Goal: Task Accomplishment & Management: Manage account settings

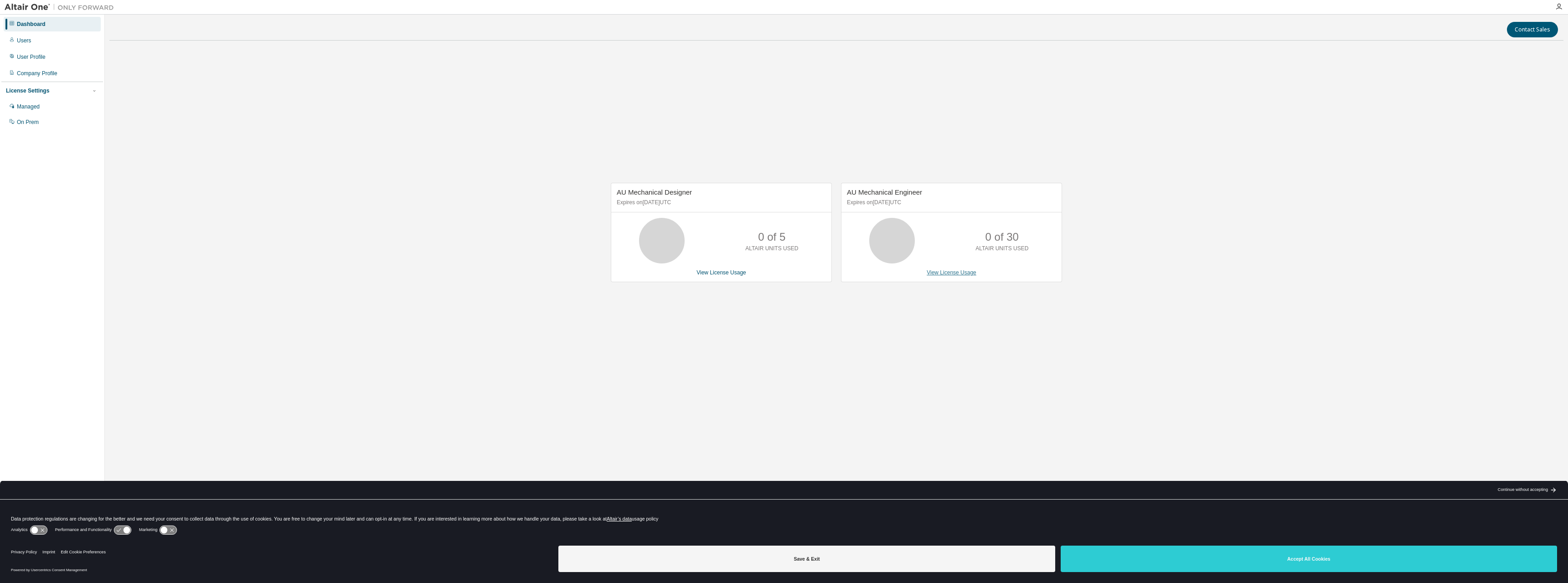
click at [959, 271] on link "View License Usage" at bounding box center [951, 273] width 50 height 6
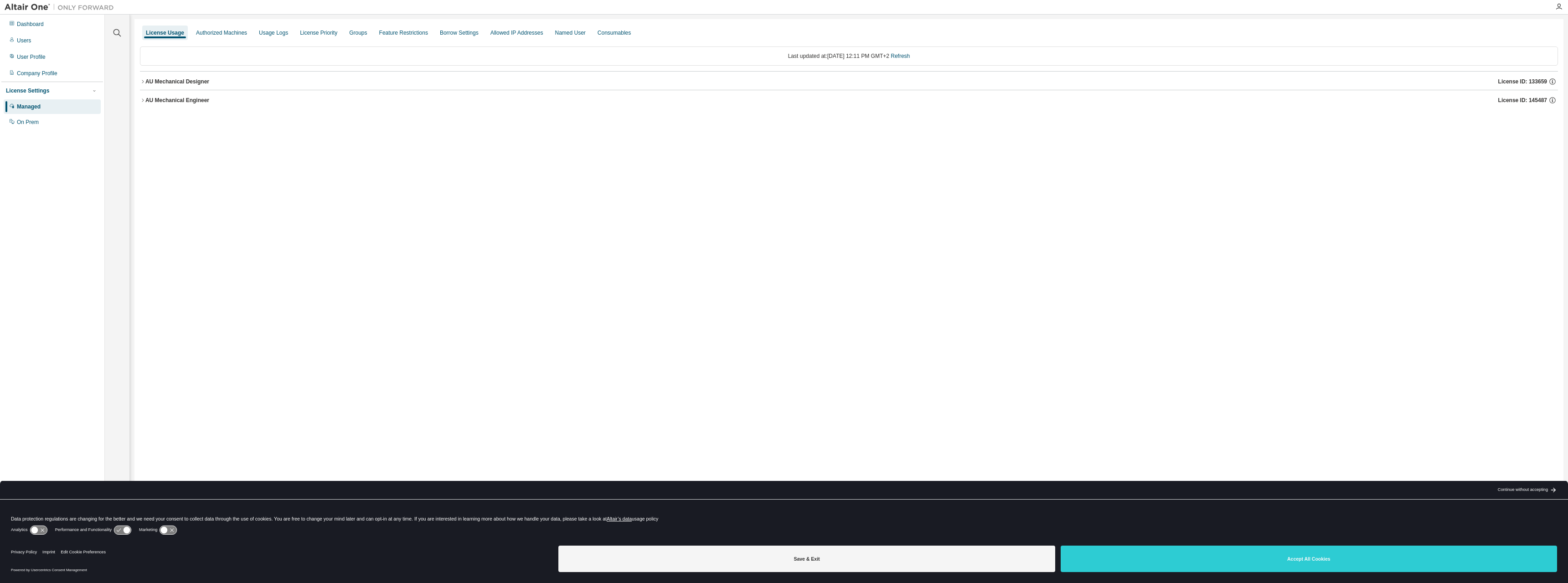
click at [207, 89] on button "AU Mechanical Designer License ID: 133659" at bounding box center [849, 82] width 1418 height 20
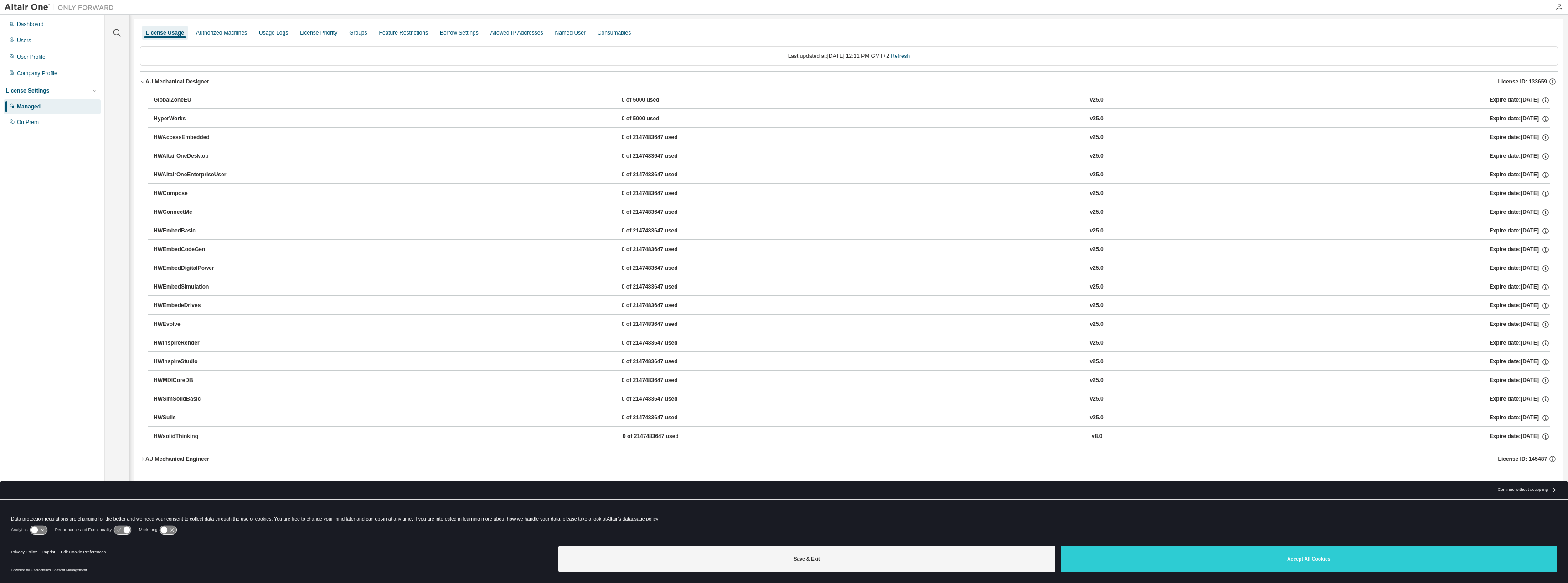
click at [170, 456] on div "AU Mechanical Engineer" at bounding box center [177, 459] width 64 height 7
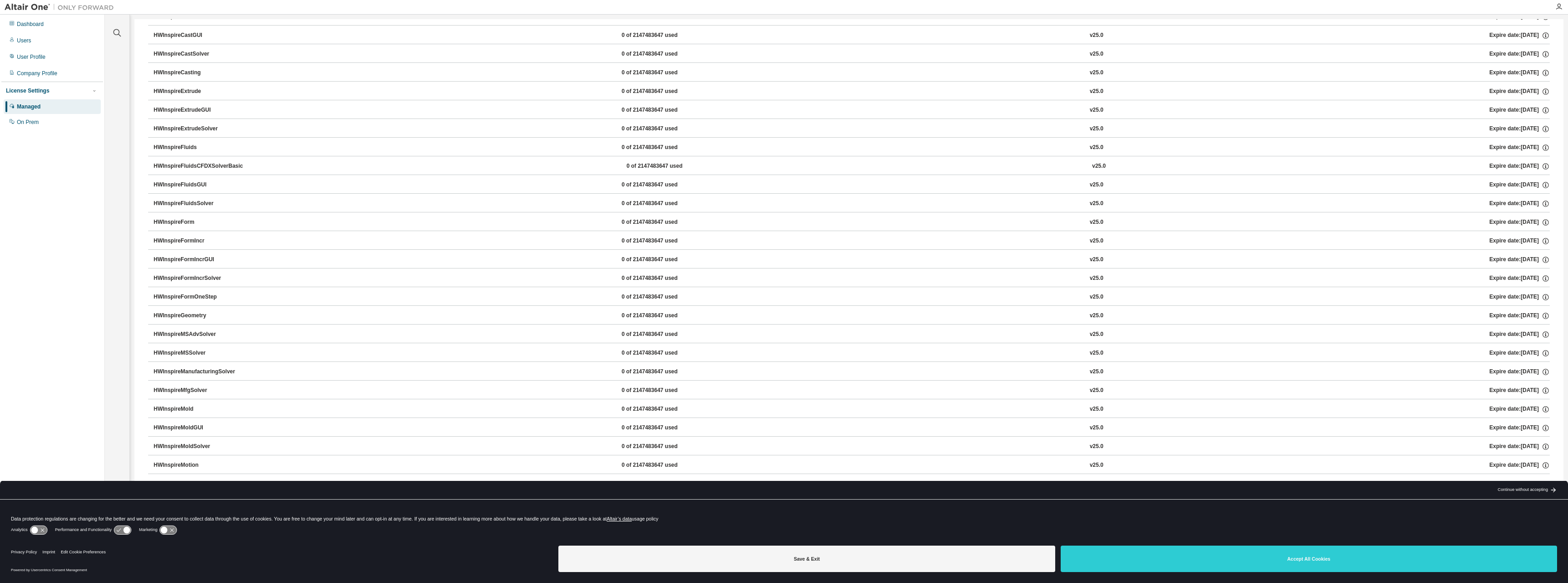
scroll to position [2324, 0]
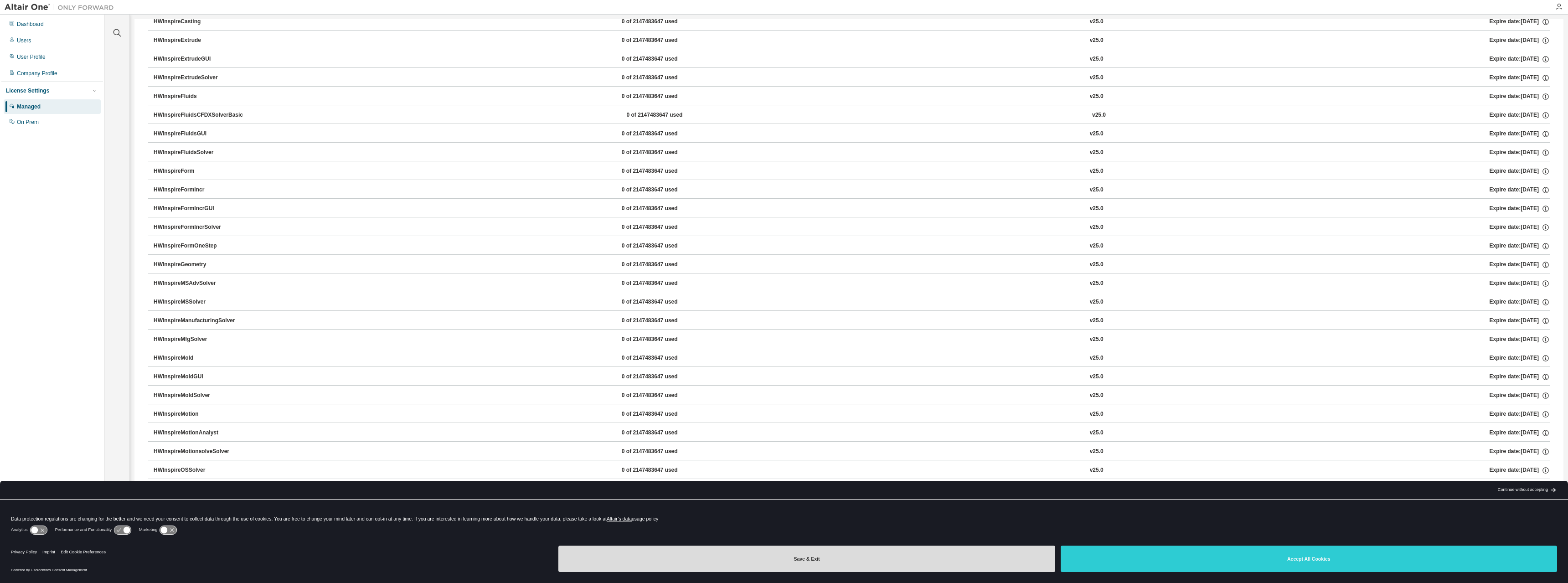
click at [998, 563] on button "Save & Exit" at bounding box center [806, 558] width 496 height 26
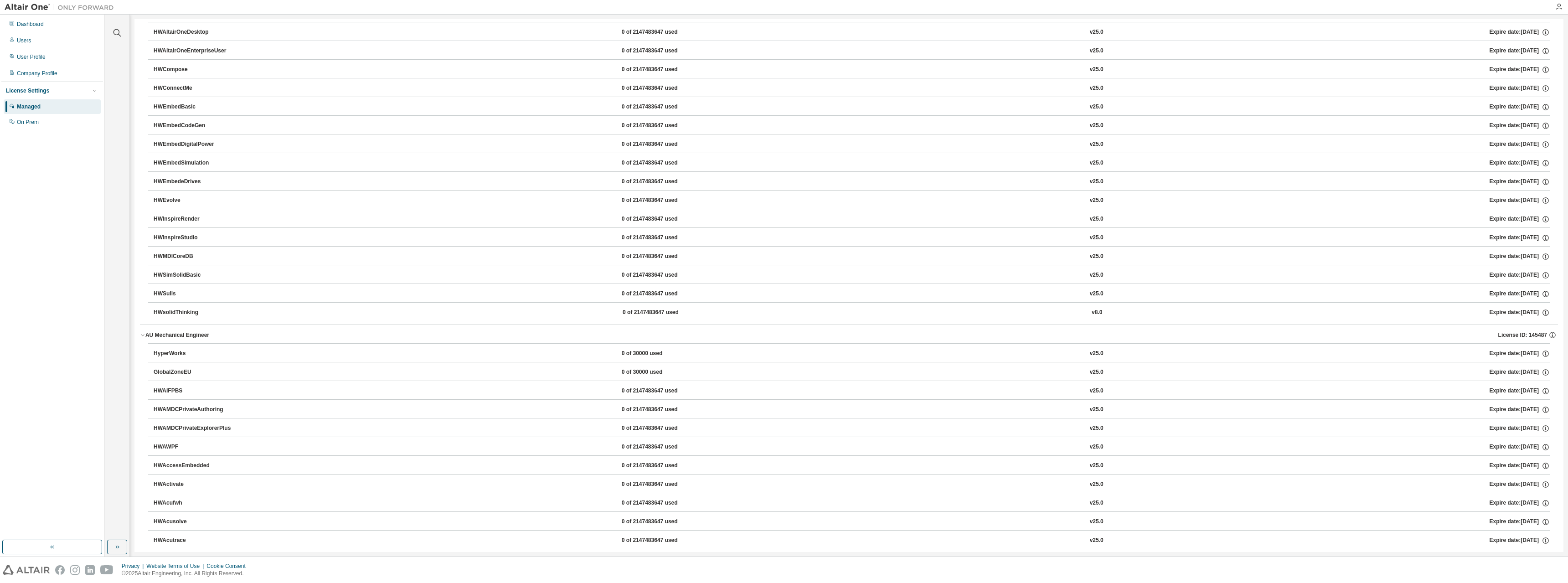
scroll to position [0, 0]
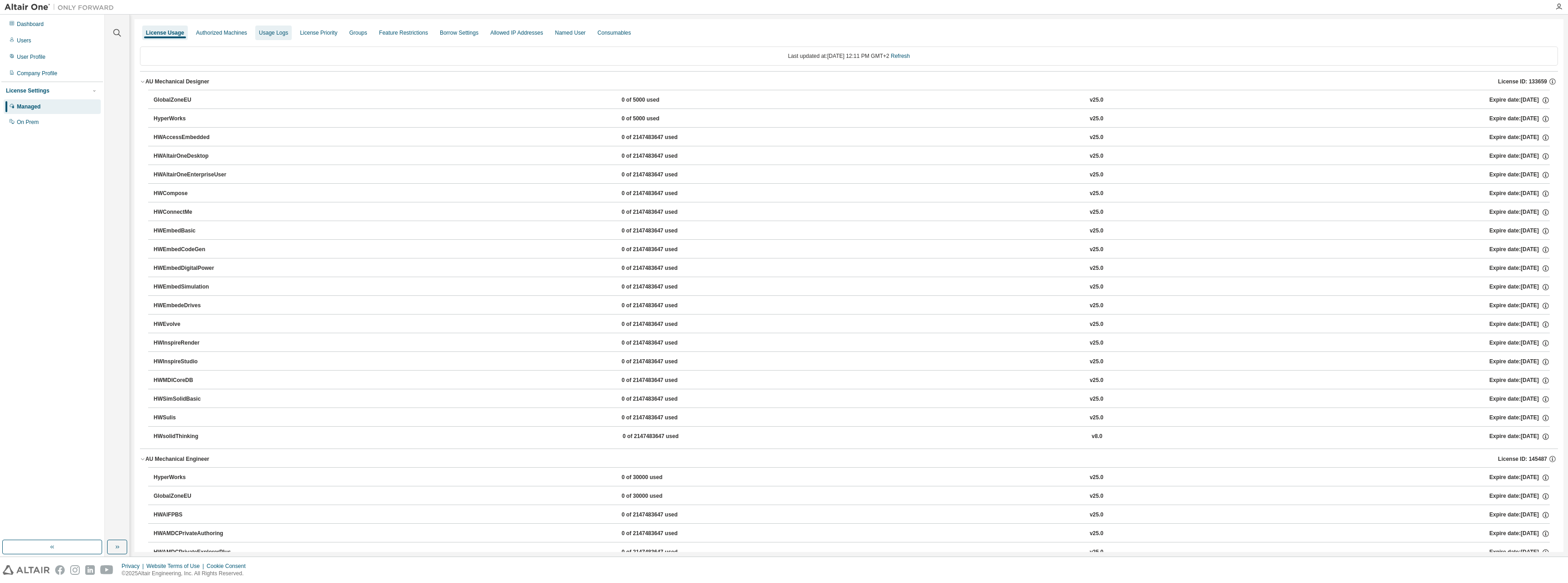
click at [262, 34] on div "Usage Logs" at bounding box center [273, 33] width 29 height 7
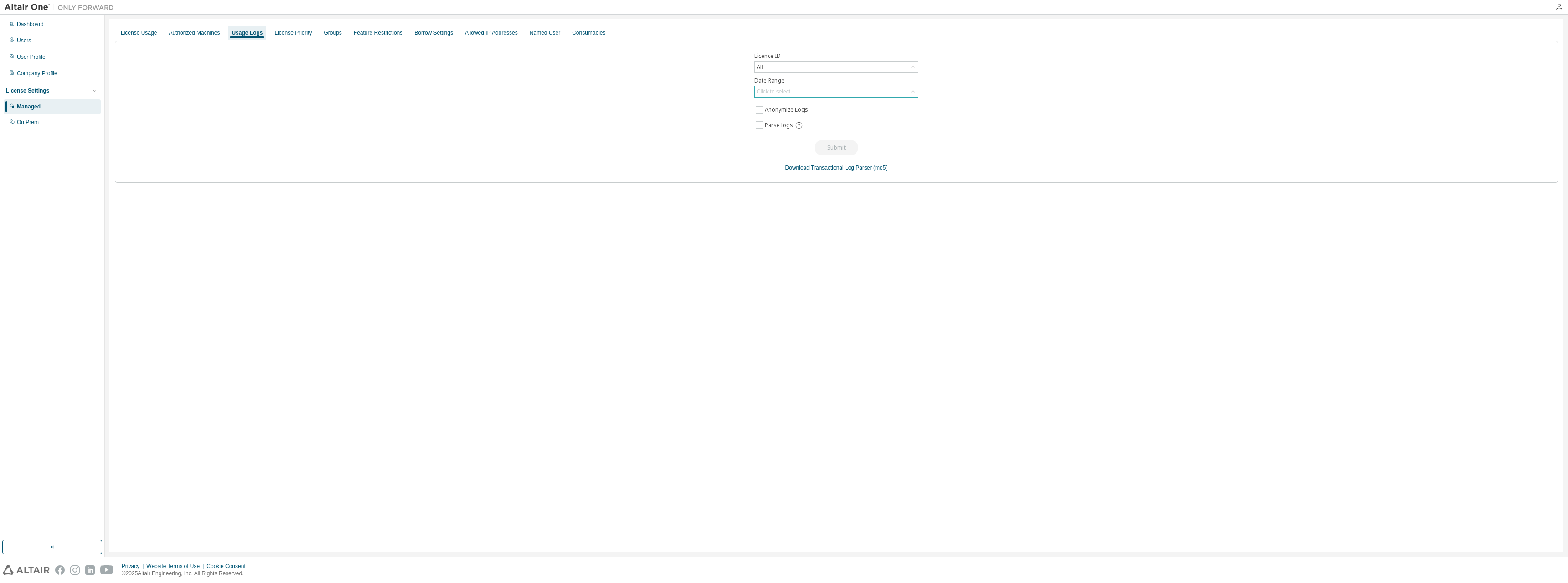
click at [771, 93] on div "Click to select" at bounding box center [773, 92] width 33 height 7
click at [778, 120] on li "Last 30 days" at bounding box center [836, 117] width 161 height 12
click at [834, 150] on button "Submit" at bounding box center [836, 147] width 44 height 15
click at [786, 72] on div "All" at bounding box center [836, 67] width 163 height 11
click at [792, 113] on li "78923 - AU Mechanical Engineer (Expired)" at bounding box center [836, 116] width 161 height 12
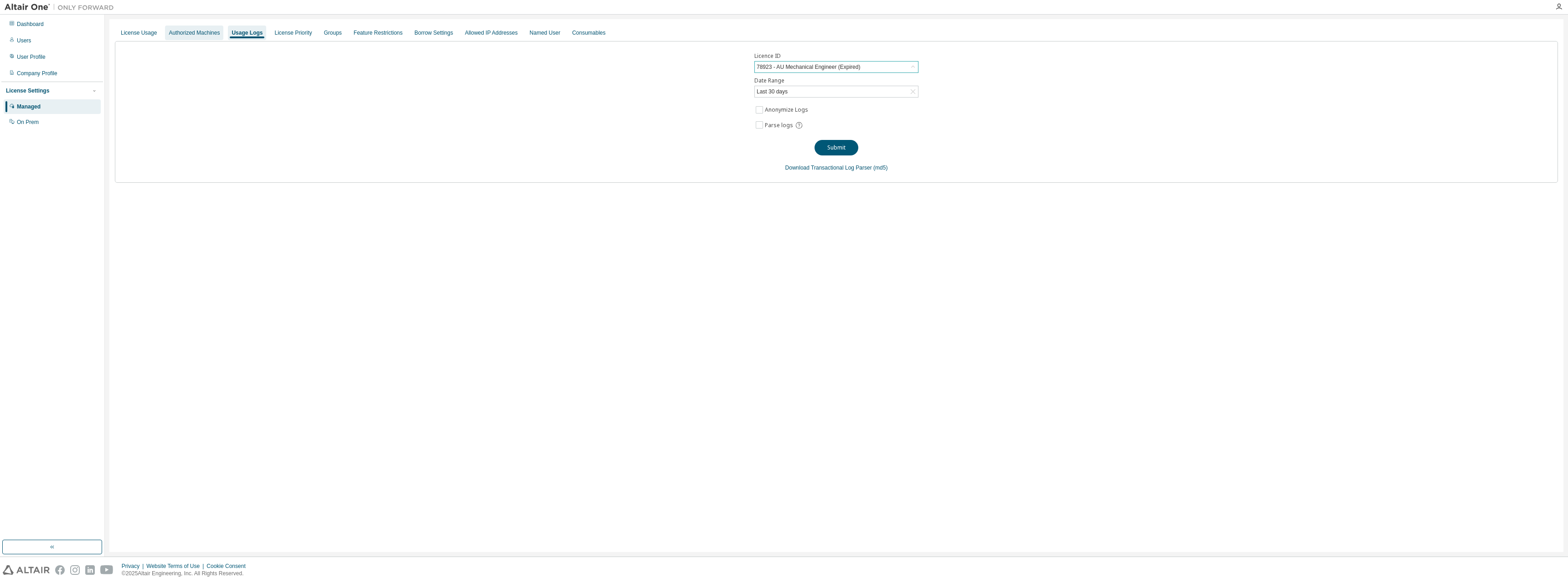
click at [181, 30] on div "Authorized Machines" at bounding box center [194, 33] width 51 height 7
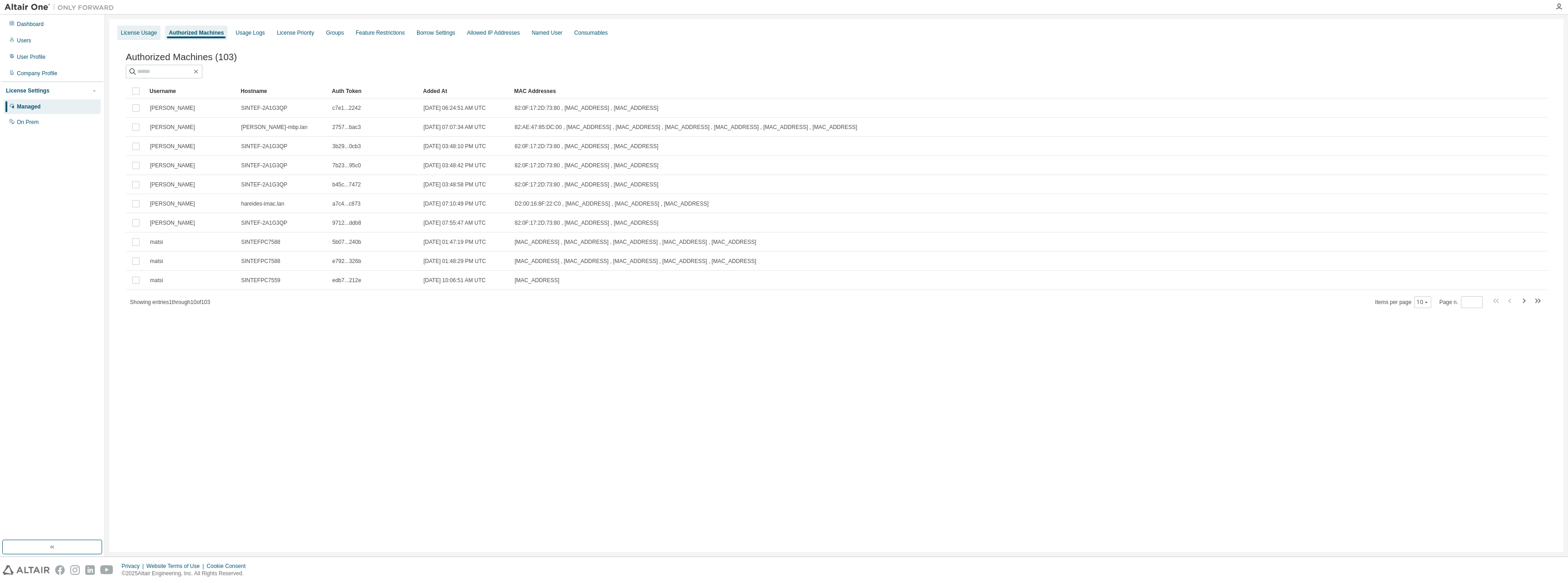
click at [139, 38] on div "License Usage" at bounding box center [138, 33] width 43 height 15
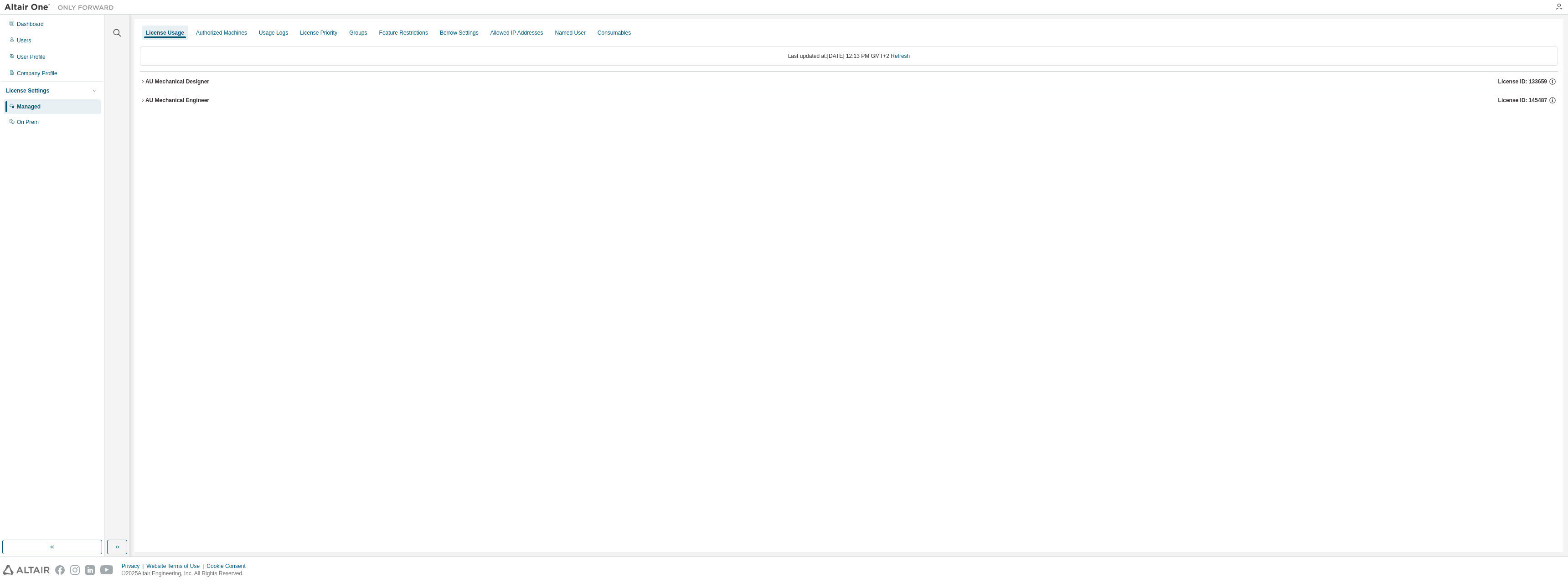
click at [203, 102] on div "AU Mechanical Engineer" at bounding box center [177, 100] width 64 height 7
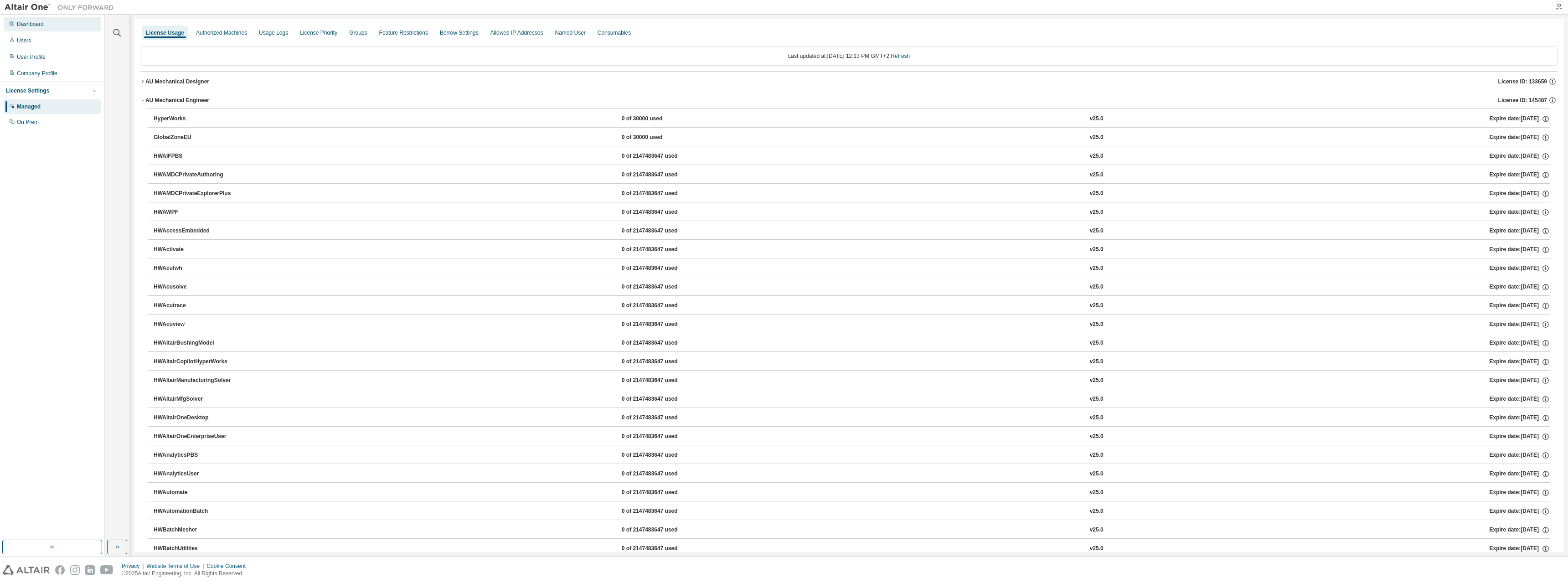
click at [27, 26] on div "Dashboard" at bounding box center [30, 24] width 27 height 7
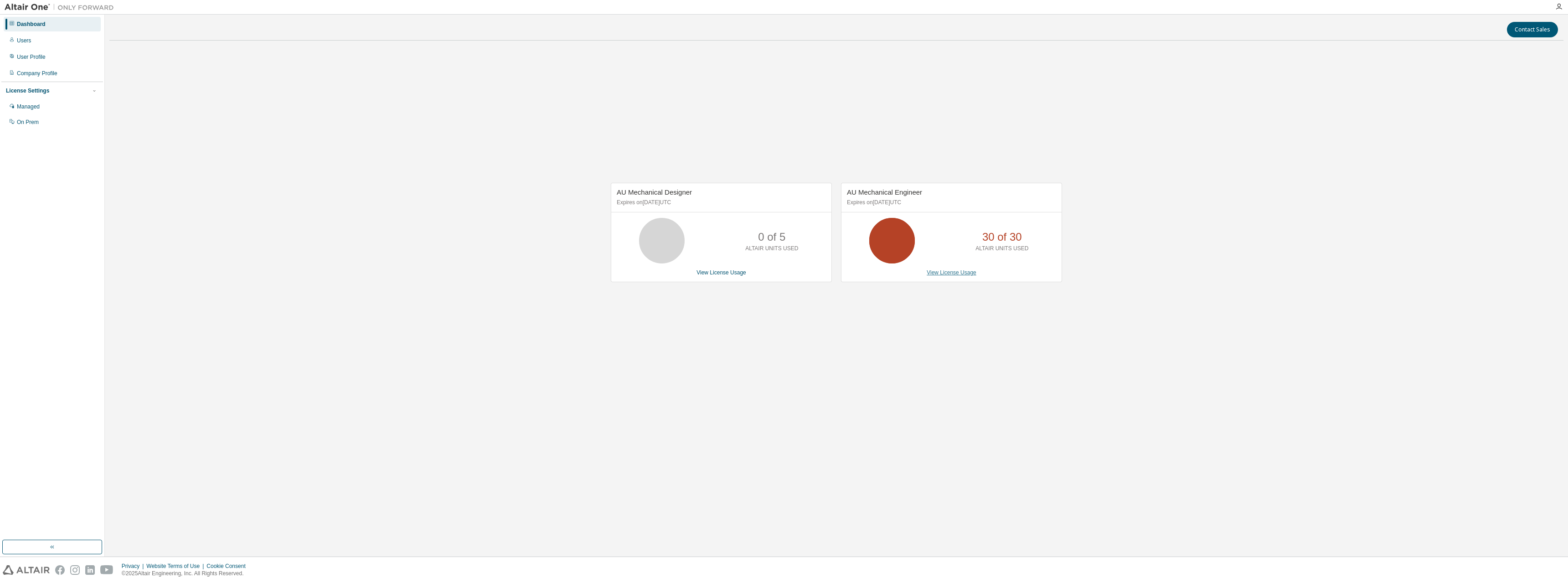
click at [955, 274] on link "View License Usage" at bounding box center [951, 273] width 50 height 6
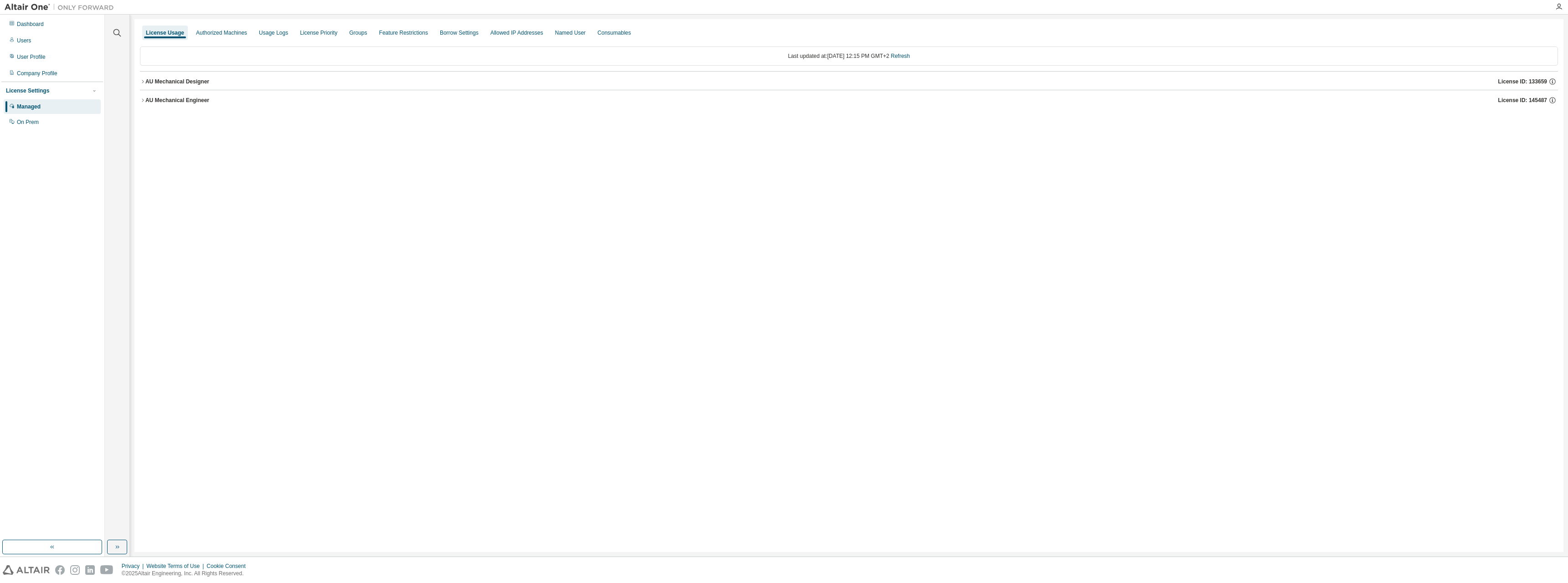
click at [143, 99] on icon "button" at bounding box center [142, 100] width 5 height 5
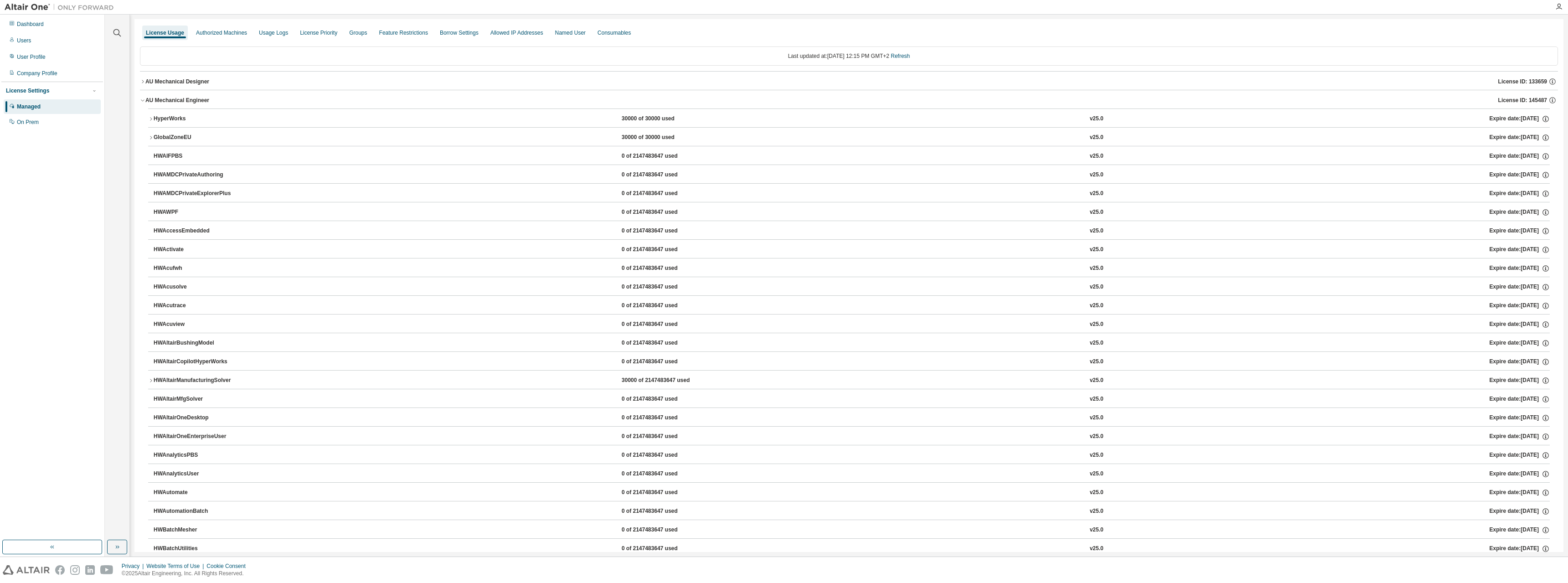
click at [150, 119] on icon "button" at bounding box center [150, 119] width 5 height 5
click at [154, 167] on button "GlobalZoneEU 30000 of 30000 used v25.0 Expire date: 2026-06-21" at bounding box center [849, 163] width 1402 height 20
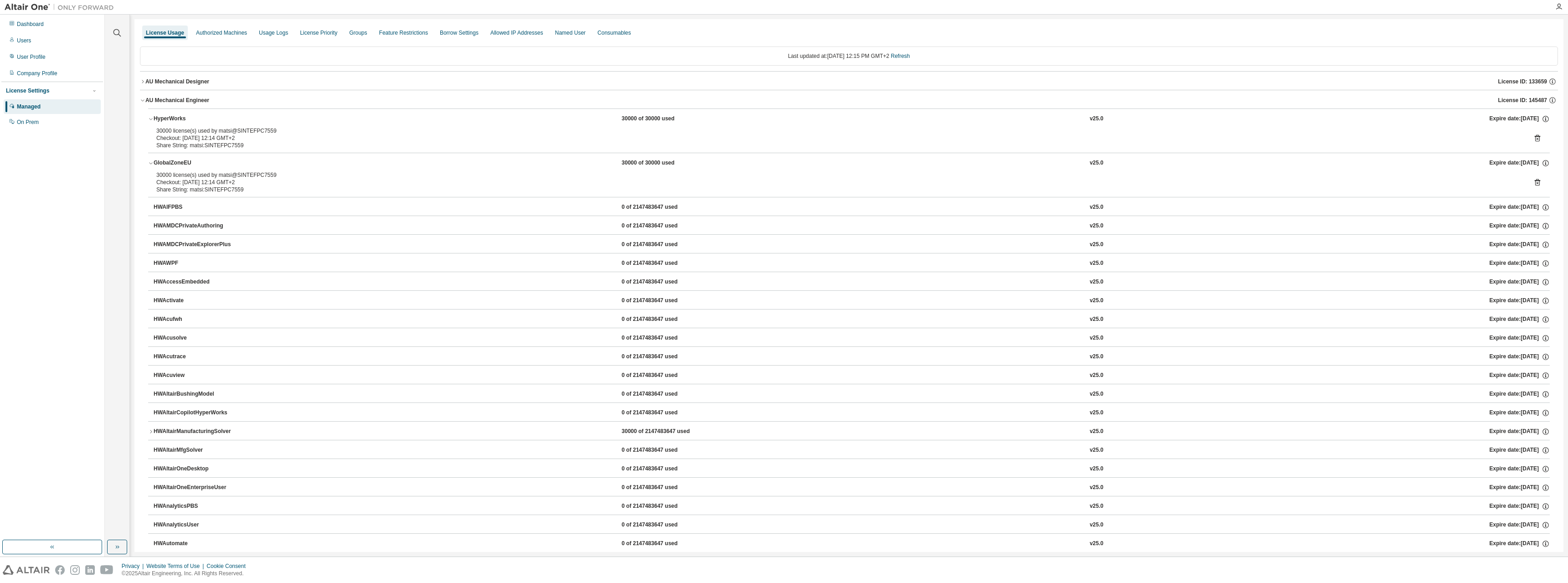
click at [153, 166] on div "GlobalZoneEU" at bounding box center [194, 162] width 82 height 8
click at [643, 122] on div "30000 of 30000 used" at bounding box center [662, 119] width 82 height 8
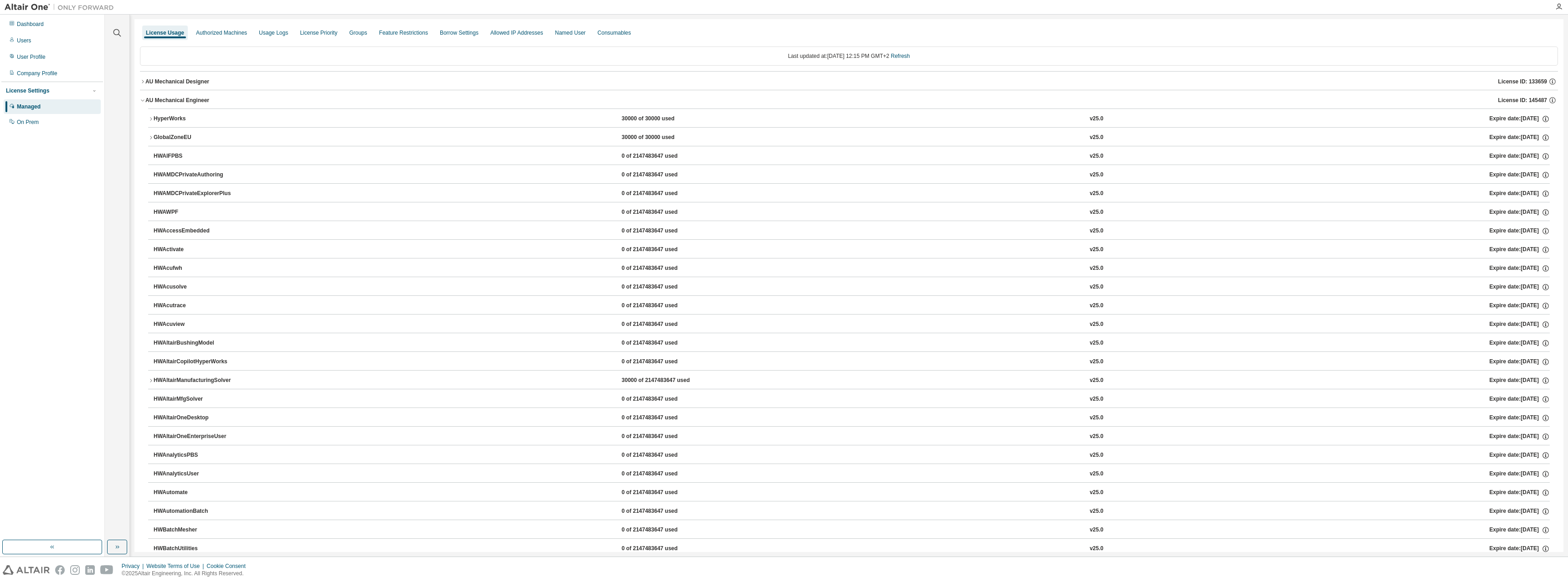
click at [155, 119] on div "HyperWorks" at bounding box center [194, 119] width 82 height 8
click at [175, 32] on div "License Usage" at bounding box center [165, 33] width 38 height 7
click at [52, 30] on div "Dashboard" at bounding box center [52, 24] width 97 height 15
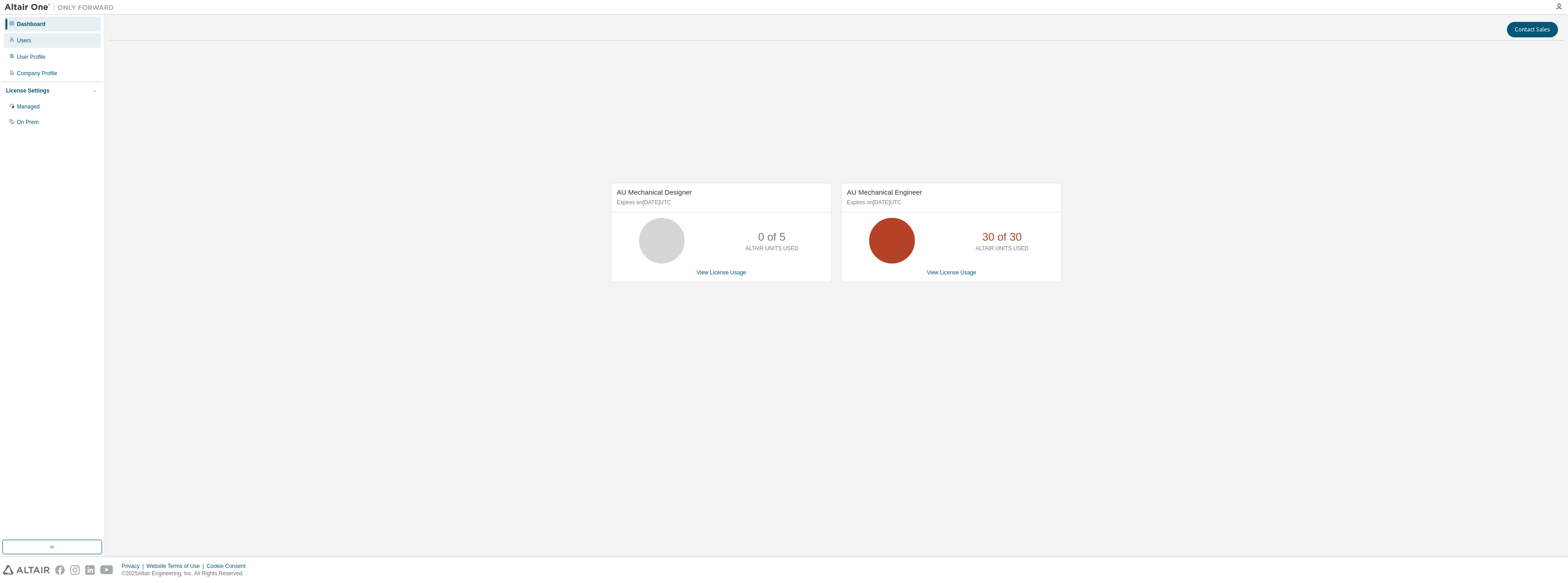
click at [39, 41] on div "Users" at bounding box center [52, 41] width 97 height 15
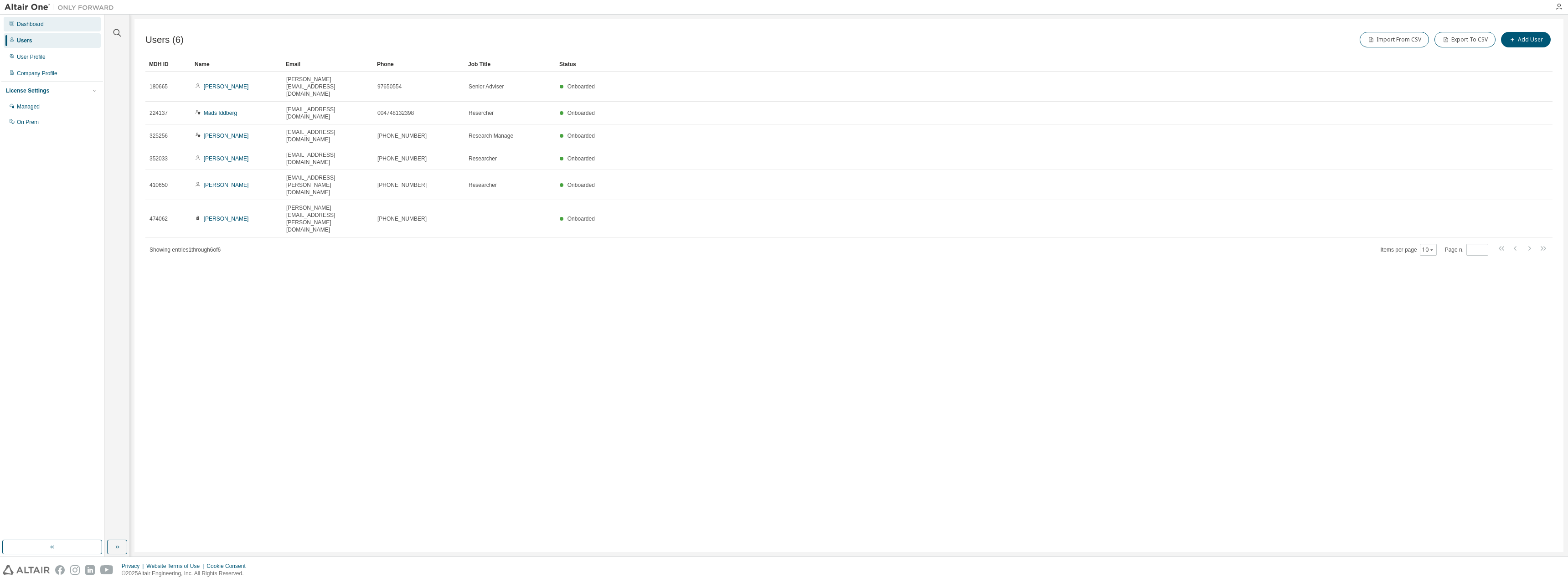
click at [21, 24] on div "Dashboard" at bounding box center [30, 24] width 27 height 7
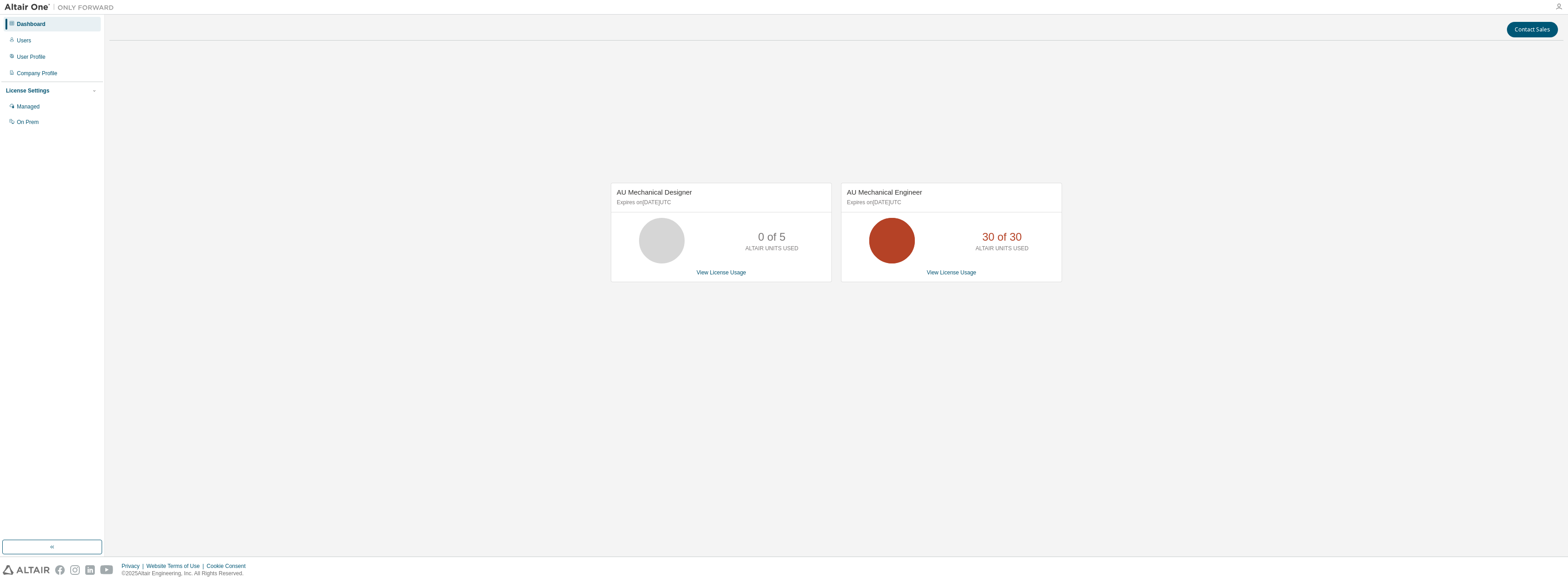
click at [1561, 8] on icon "button" at bounding box center [1559, 7] width 7 height 7
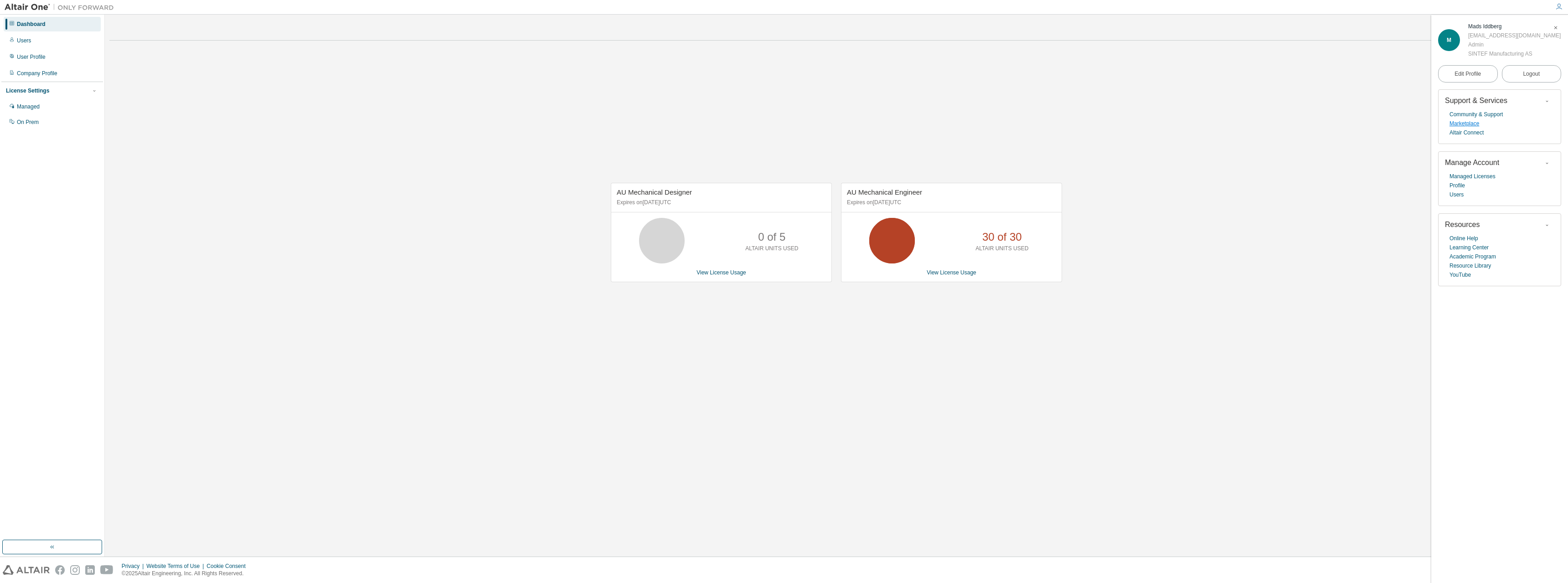
click at [1452, 121] on link "Marketplace" at bounding box center [1464, 123] width 30 height 9
click at [1473, 127] on link "Marketplace" at bounding box center [1464, 123] width 30 height 9
